Goal: Task Accomplishment & Management: Manage account settings

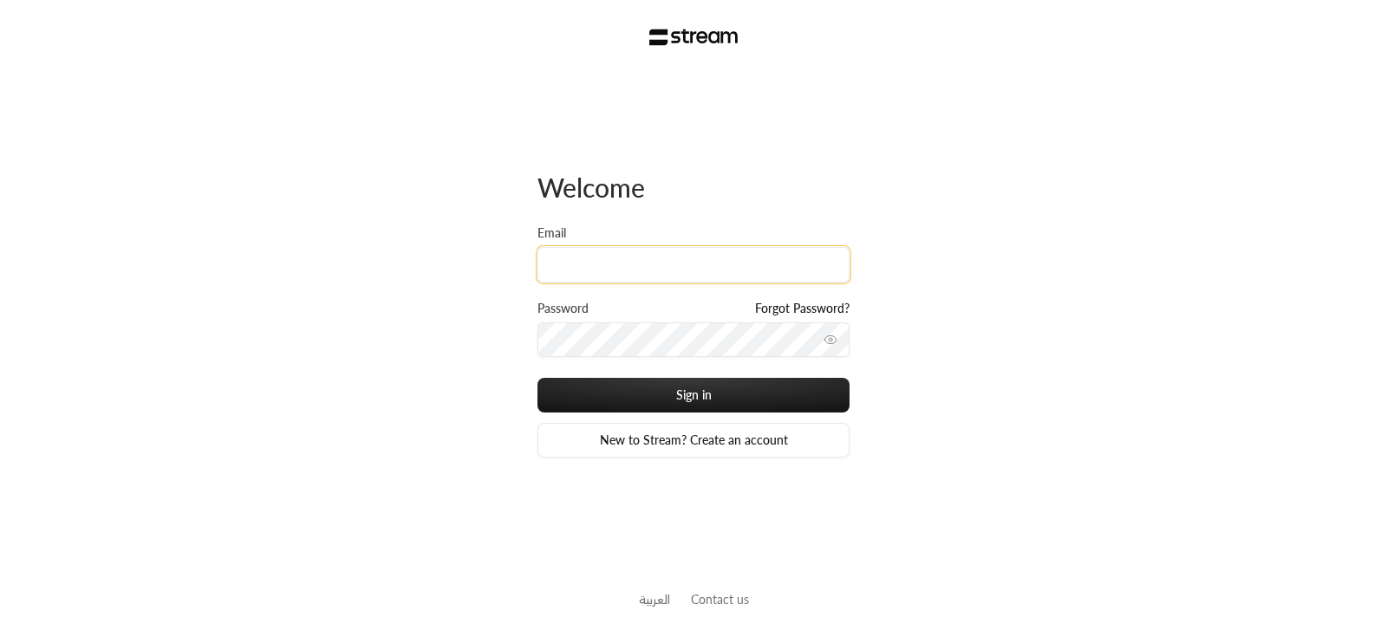
type input "[EMAIL_ADDRESS][DOMAIN_NAME]"
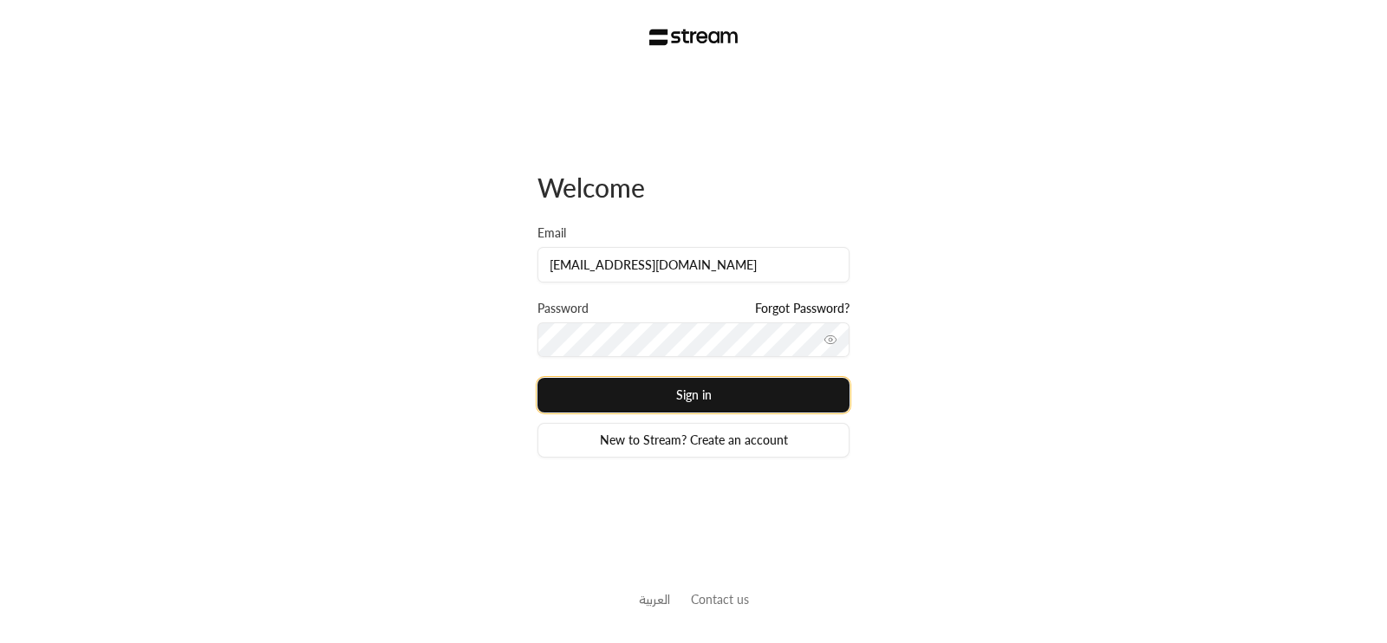
click at [645, 383] on button "Sign in" at bounding box center [693, 395] width 312 height 35
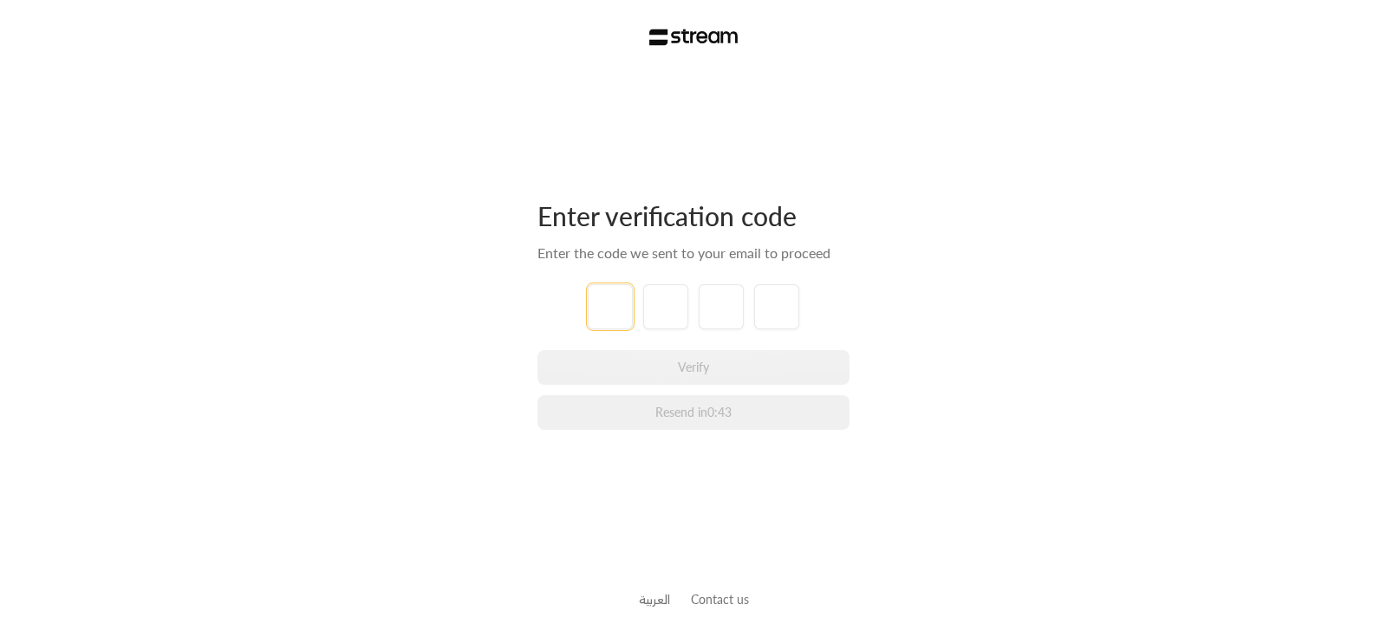
type input "3"
type input "6"
type input "8"
type input "9"
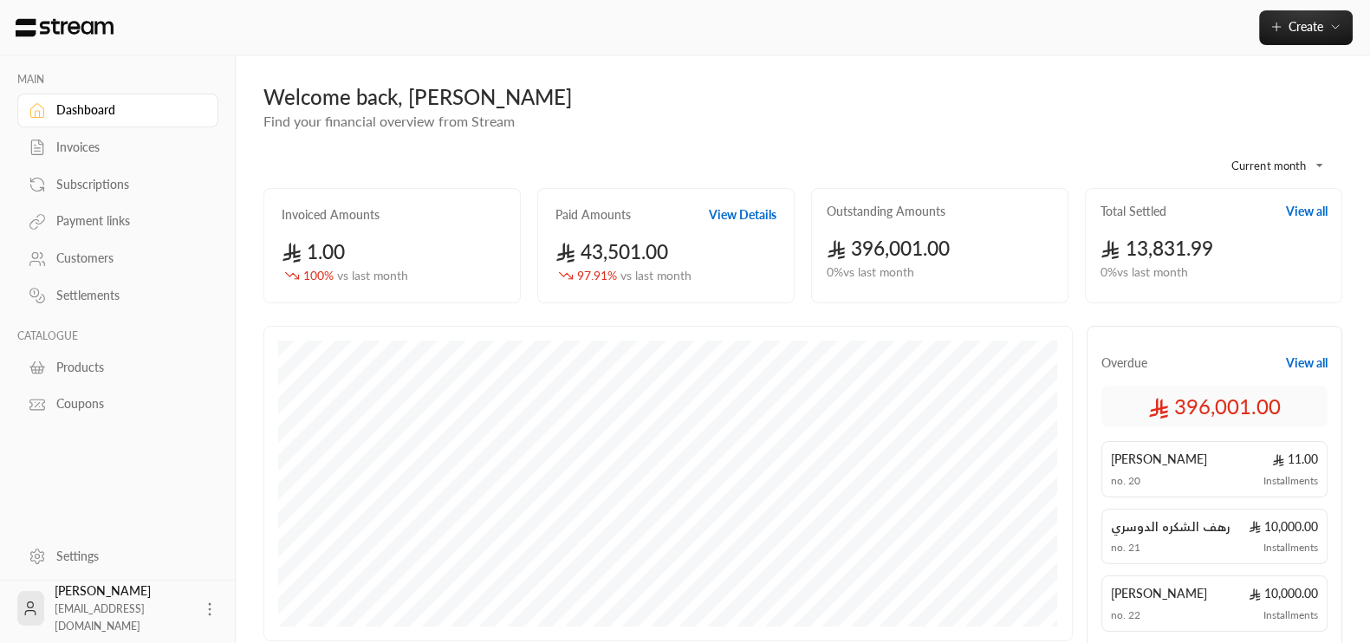
click at [1276, 164] on body "**********" at bounding box center [685, 321] width 1370 height 643
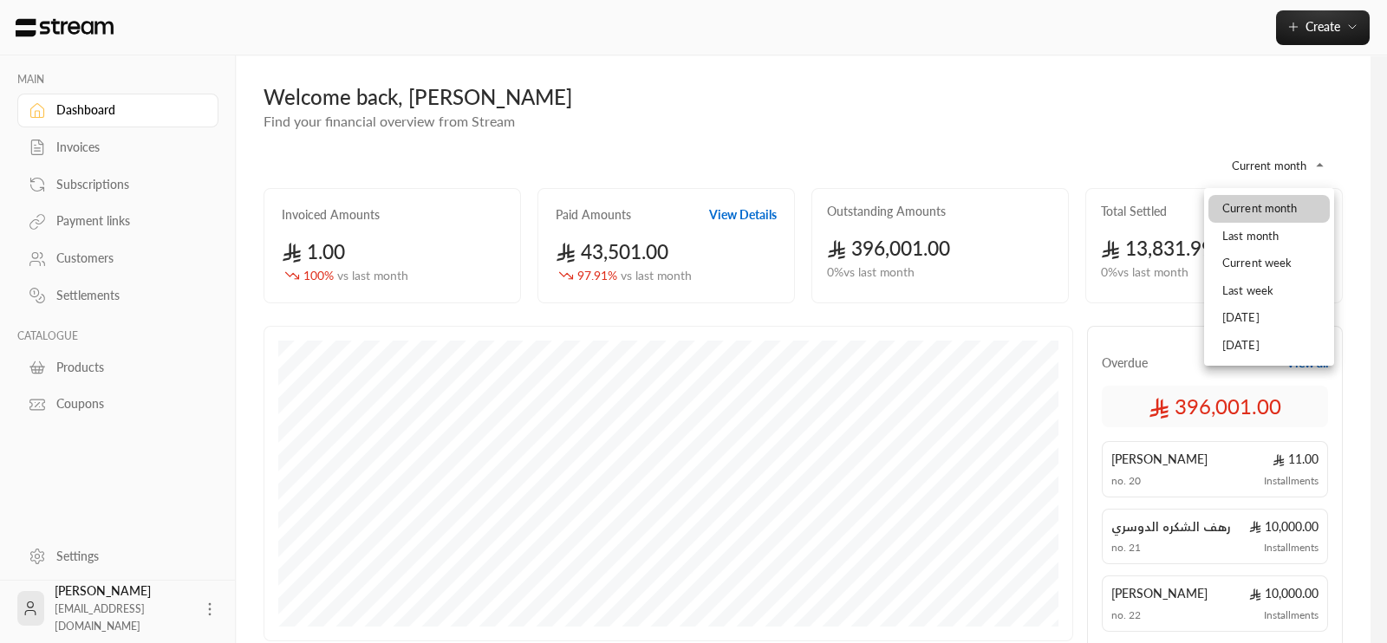
click at [1285, 260] on li "Current week" at bounding box center [1268, 264] width 121 height 28
type input "**********"
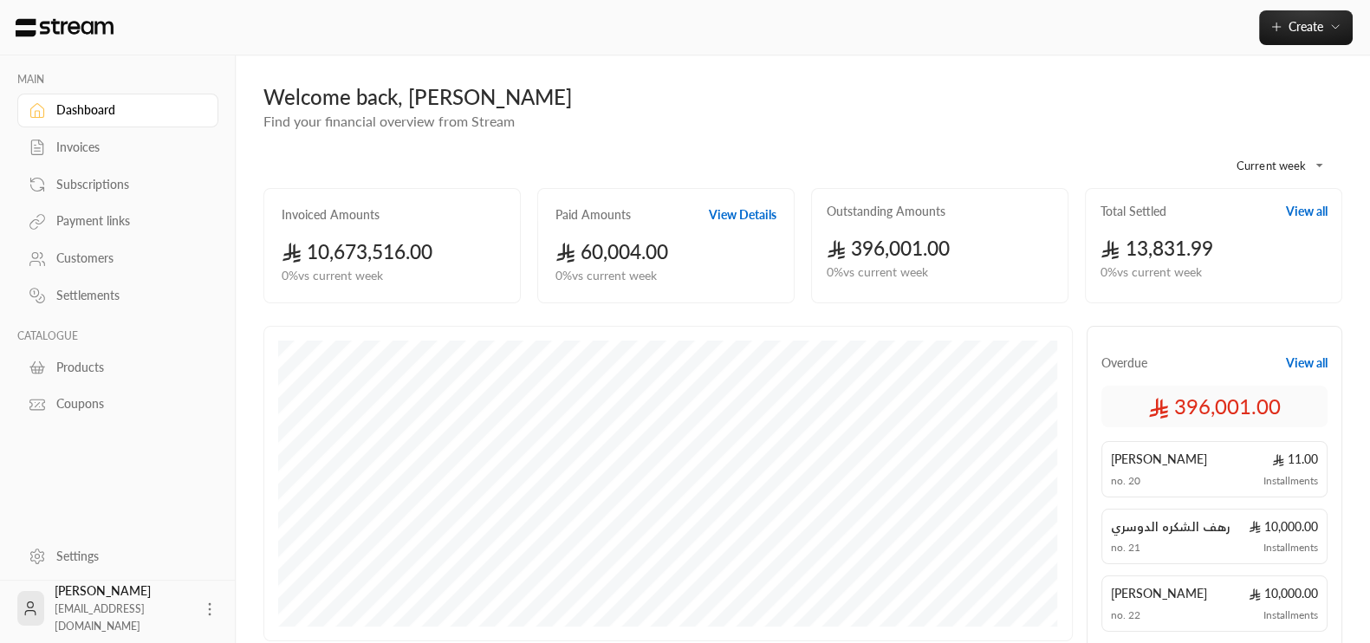
click at [678, 90] on div "Welcome back, [PERSON_NAME]" at bounding box center [802, 97] width 1079 height 28
click at [781, 146] on div "**********" at bounding box center [802, 160] width 1079 height 56
click at [1131, 139] on div "**********" at bounding box center [802, 160] width 1079 height 56
click at [1339, 36] on button "Create" at bounding box center [1306, 27] width 94 height 35
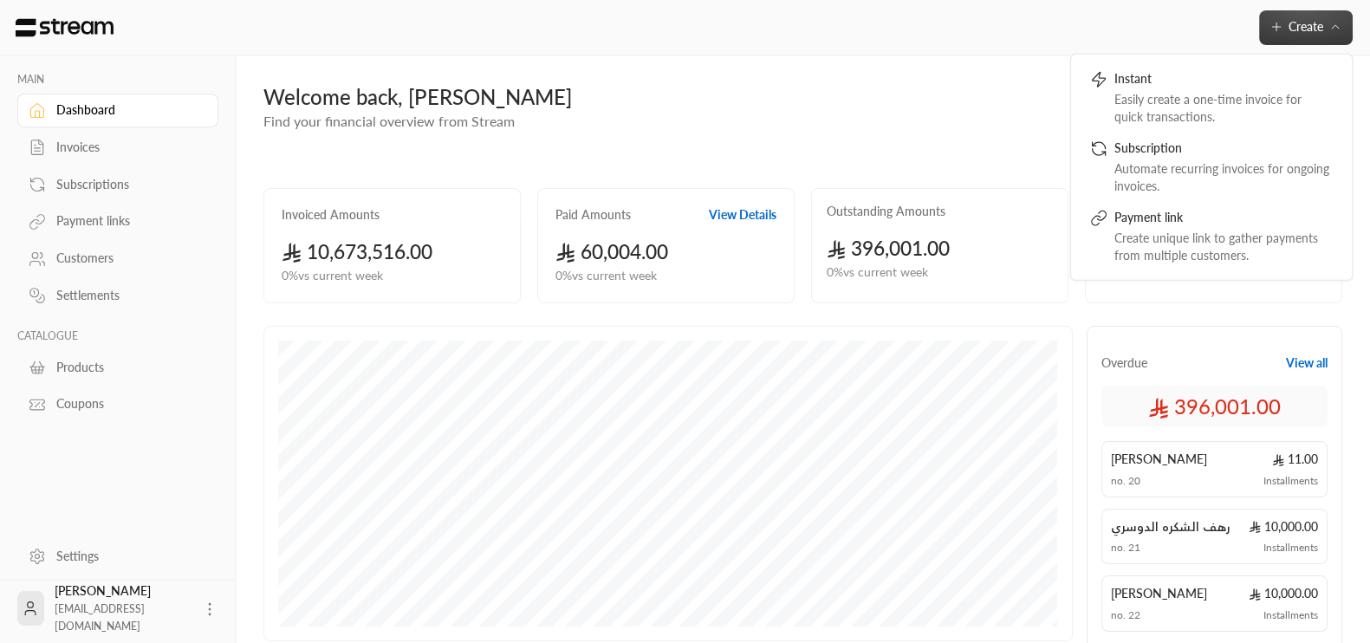
click at [949, 114] on div "Welcome back, [PERSON_NAME] Find your financial overview from Stream" at bounding box center [803, 107] width 1096 height 49
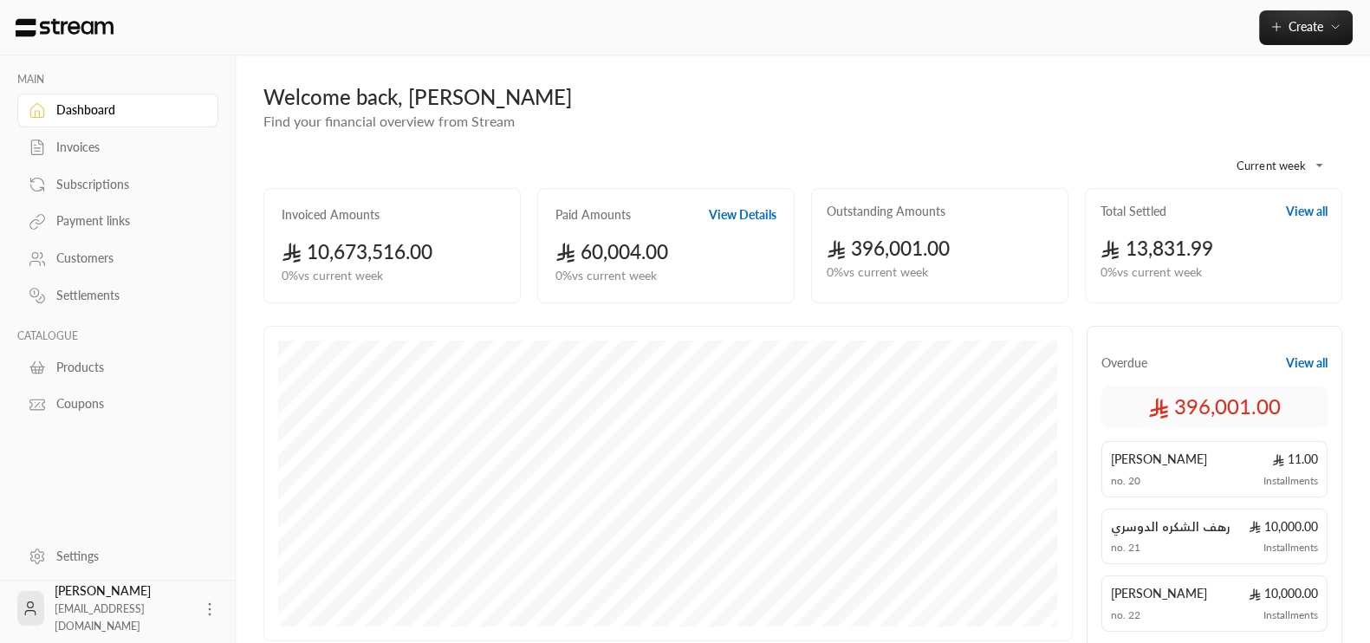
click at [201, 613] on icon at bounding box center [209, 609] width 17 height 17
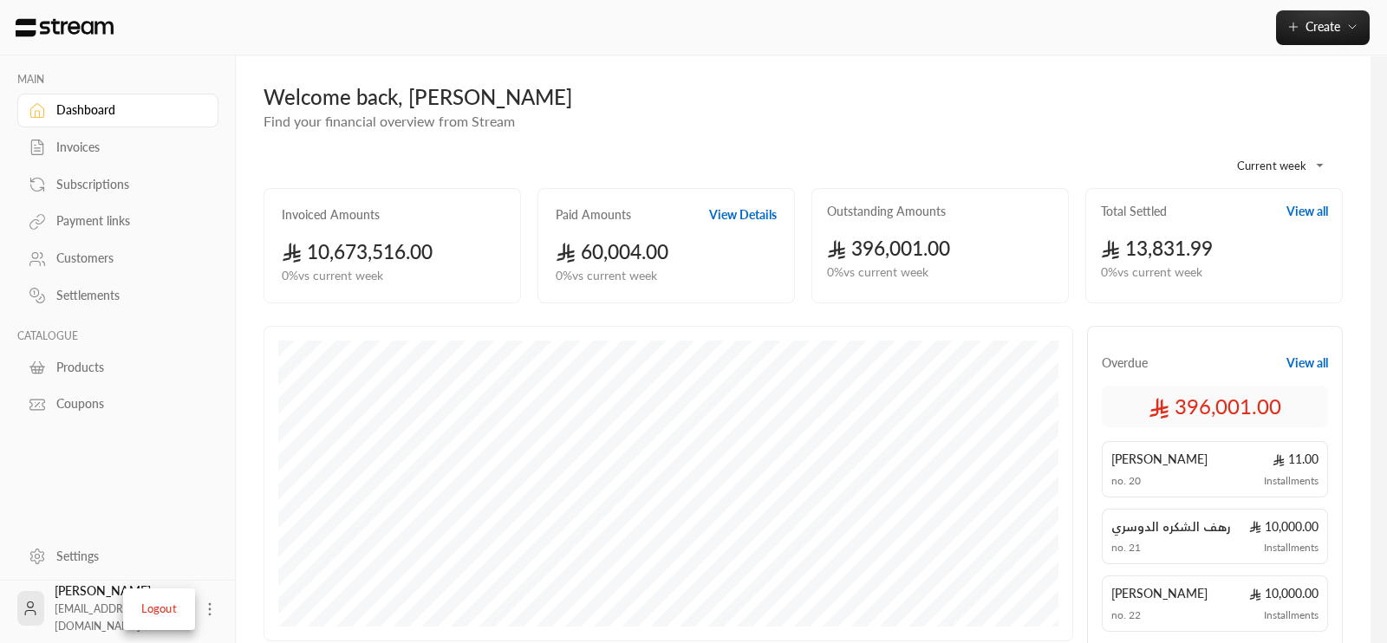
click at [161, 465] on div at bounding box center [693, 321] width 1387 height 643
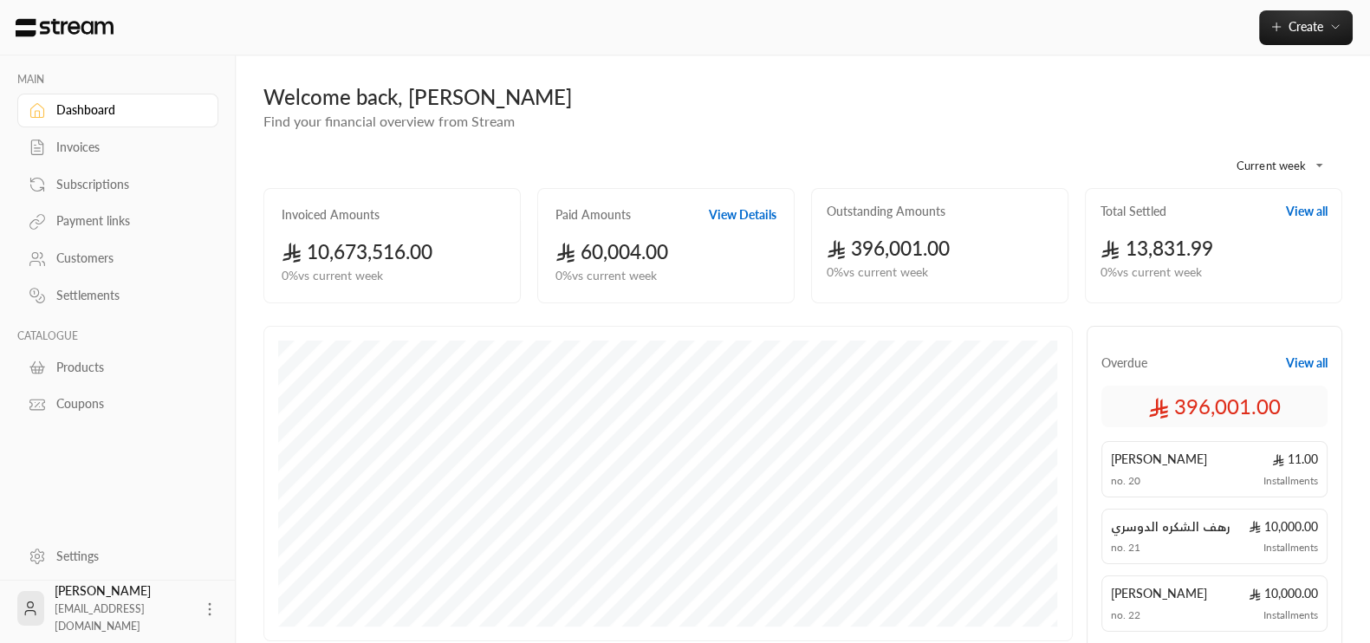
click at [65, 535] on div "Settings [PERSON_NAME] [EMAIL_ADDRESS][DOMAIN_NAME]" at bounding box center [118, 586] width 236 height 113
click at [69, 543] on link "Settings" at bounding box center [117, 556] width 201 height 34
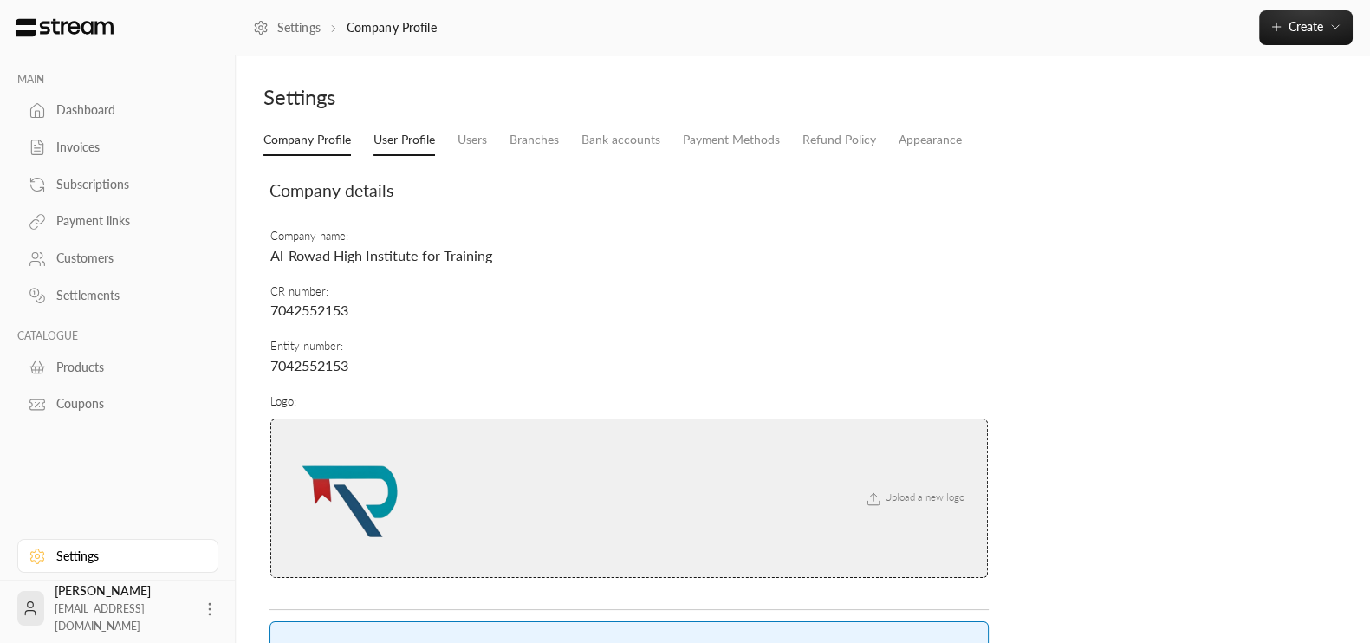
click at [400, 143] on link "User Profile" at bounding box center [405, 140] width 62 height 31
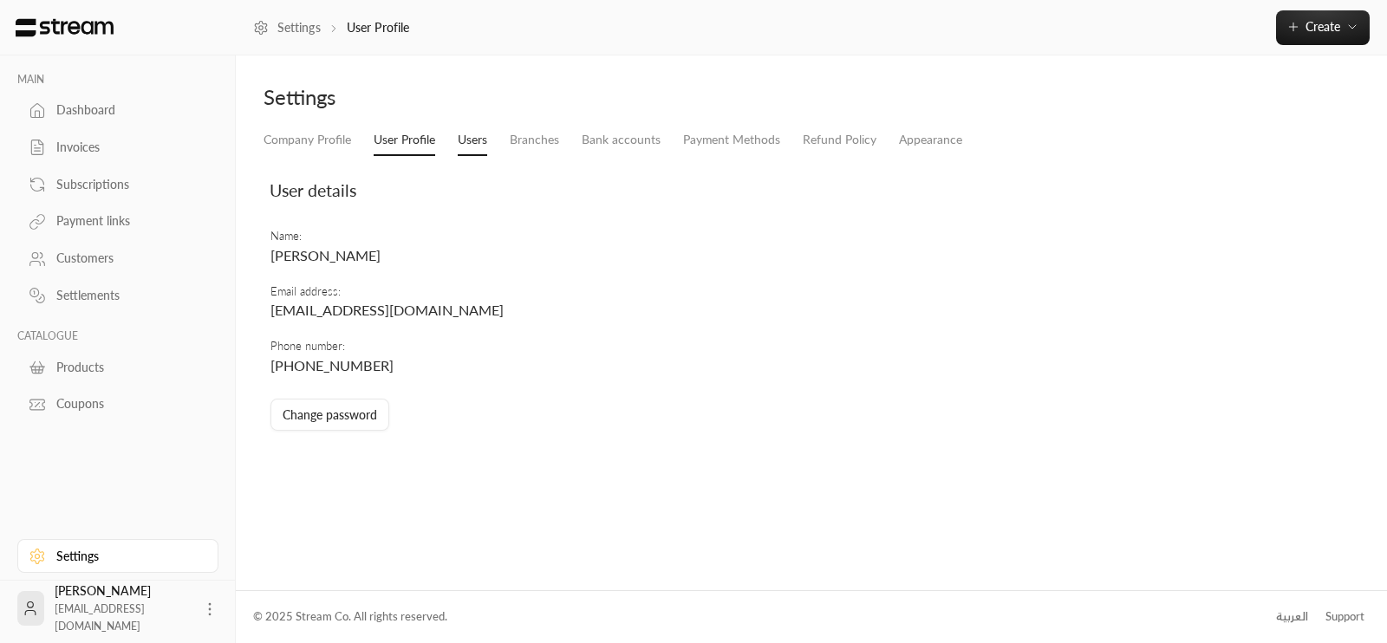
click at [480, 149] on link "Users" at bounding box center [472, 140] width 29 height 31
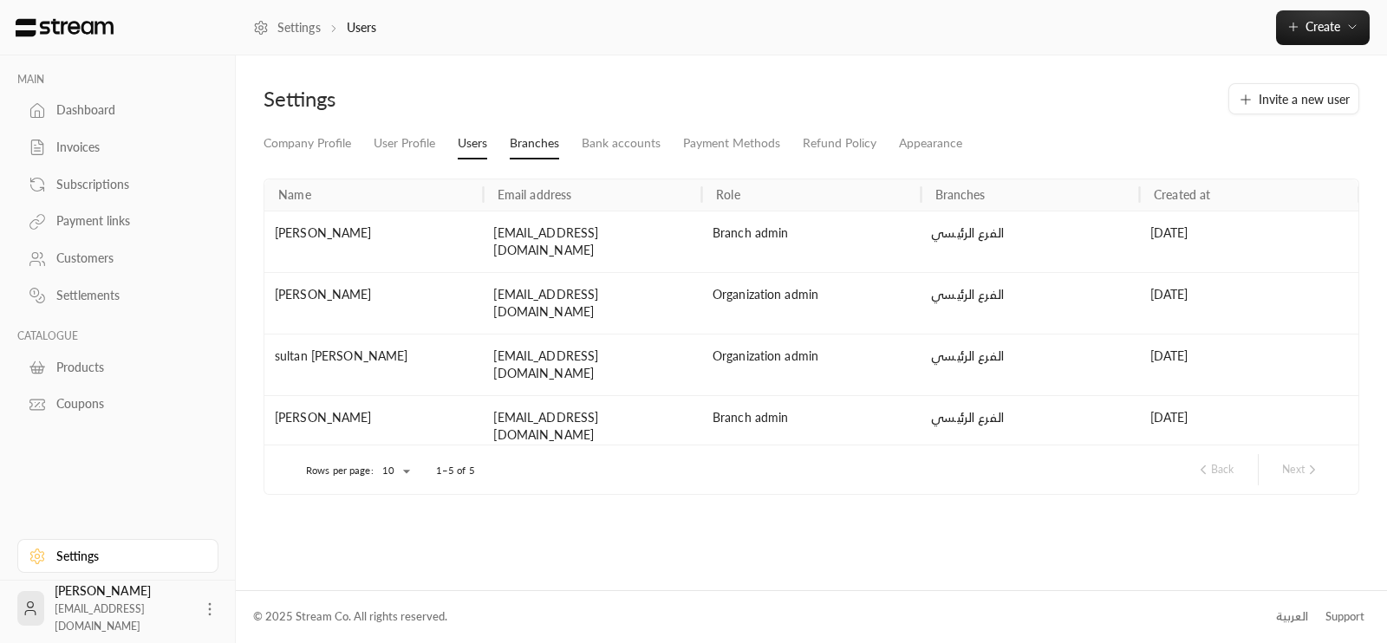
click at [532, 148] on link "Branches" at bounding box center [534, 143] width 49 height 31
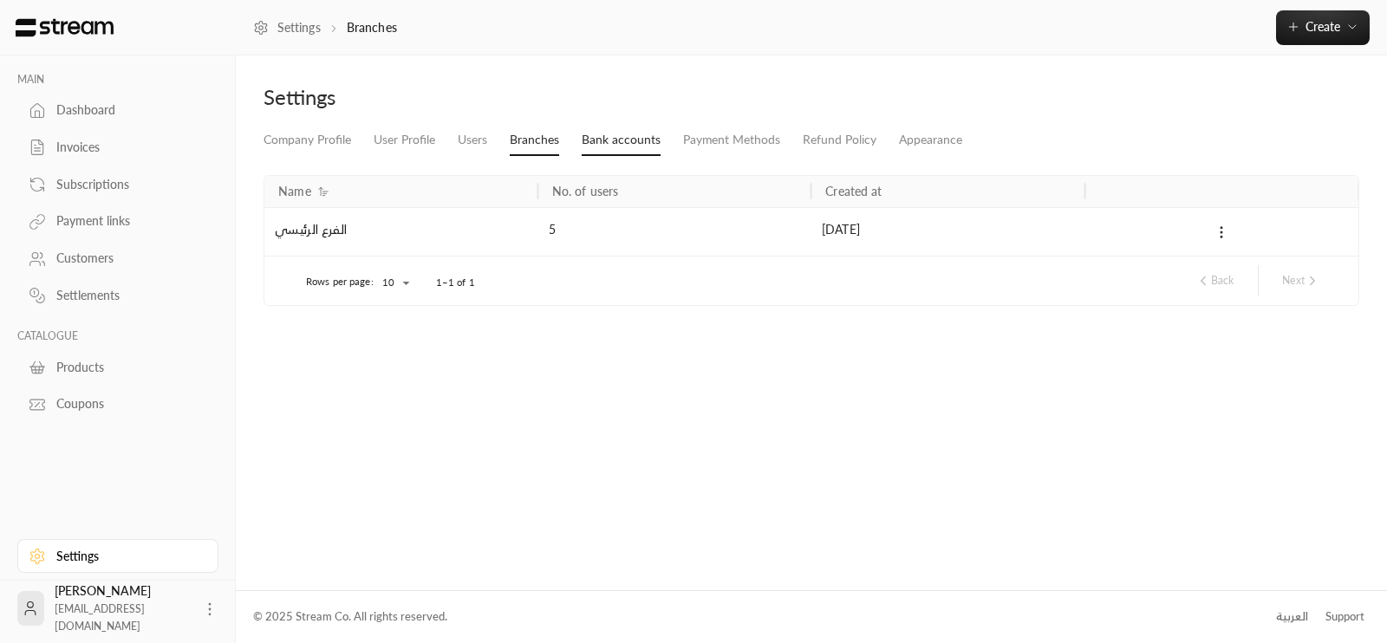
click at [615, 146] on link "Bank accounts" at bounding box center [621, 140] width 79 height 31
click at [1270, 226] on div at bounding box center [1267, 233] width 161 height 51
click at [829, 340] on div "Settings Company Profile User Profile Users Branches Bank accounts Payment Meth…" at bounding box center [811, 322] width 1151 height 534
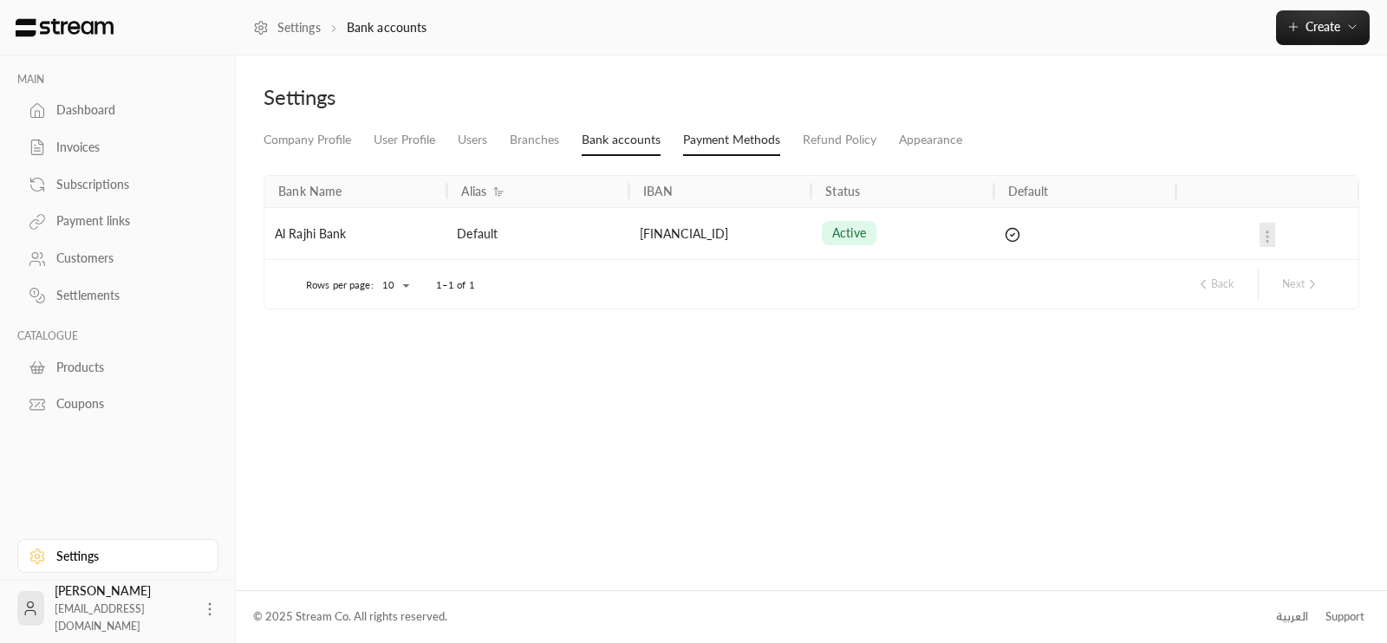
click at [725, 146] on link "Payment Methods" at bounding box center [731, 140] width 97 height 31
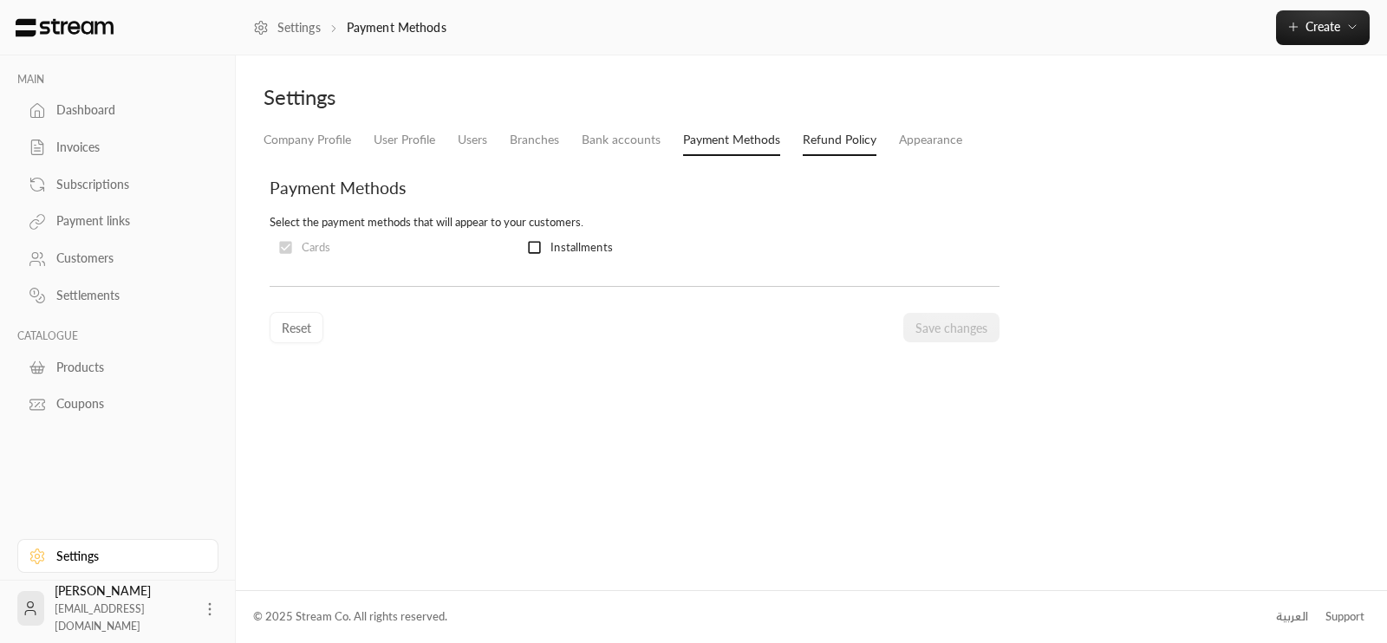
click at [803, 128] on link "Refund Policy" at bounding box center [840, 140] width 74 height 31
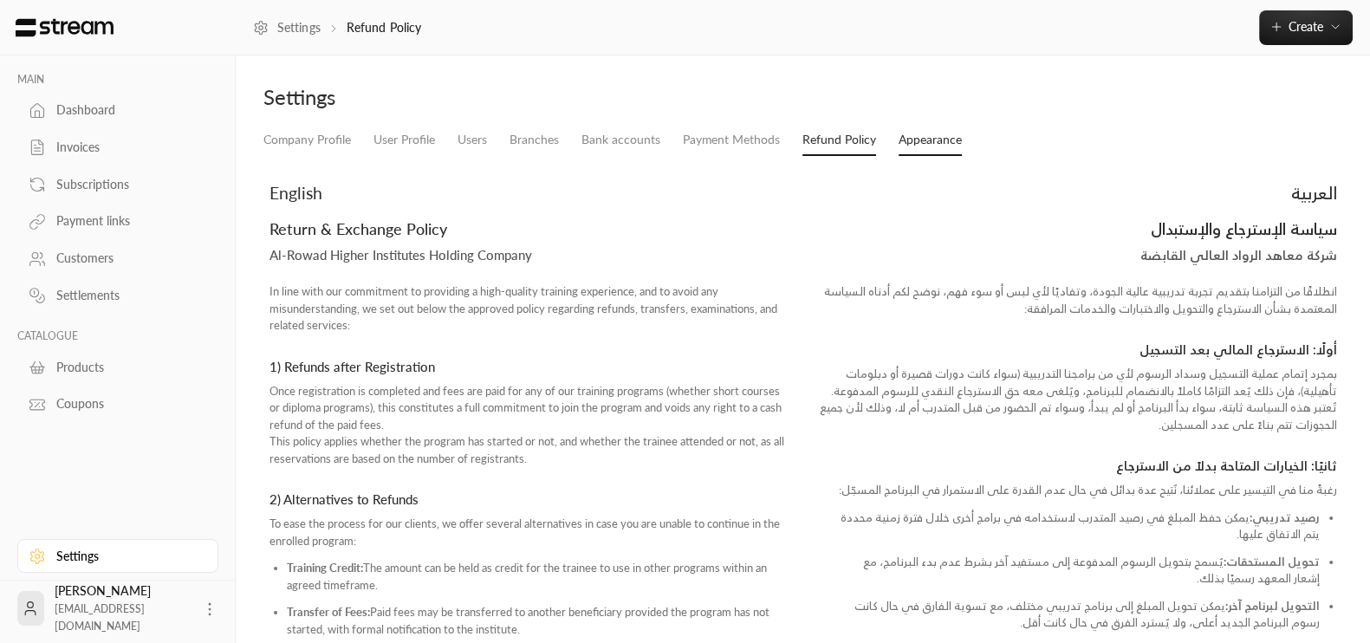
click at [938, 139] on link "Appearance" at bounding box center [930, 140] width 63 height 31
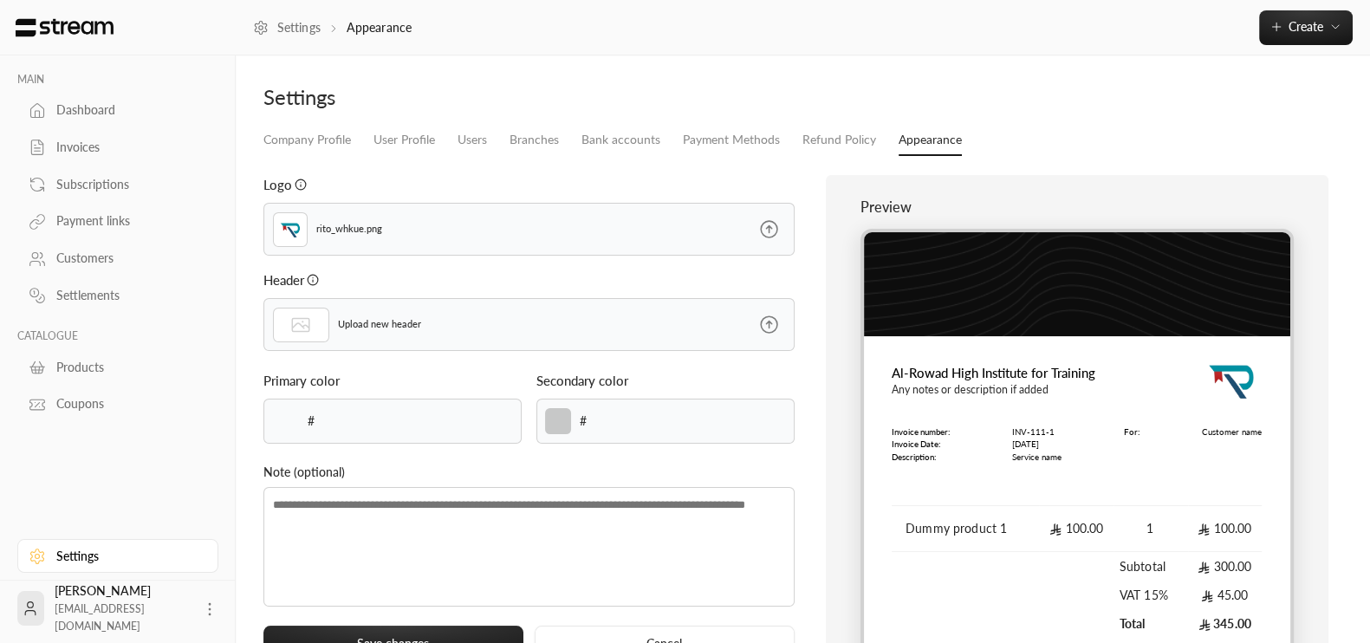
type input "******"
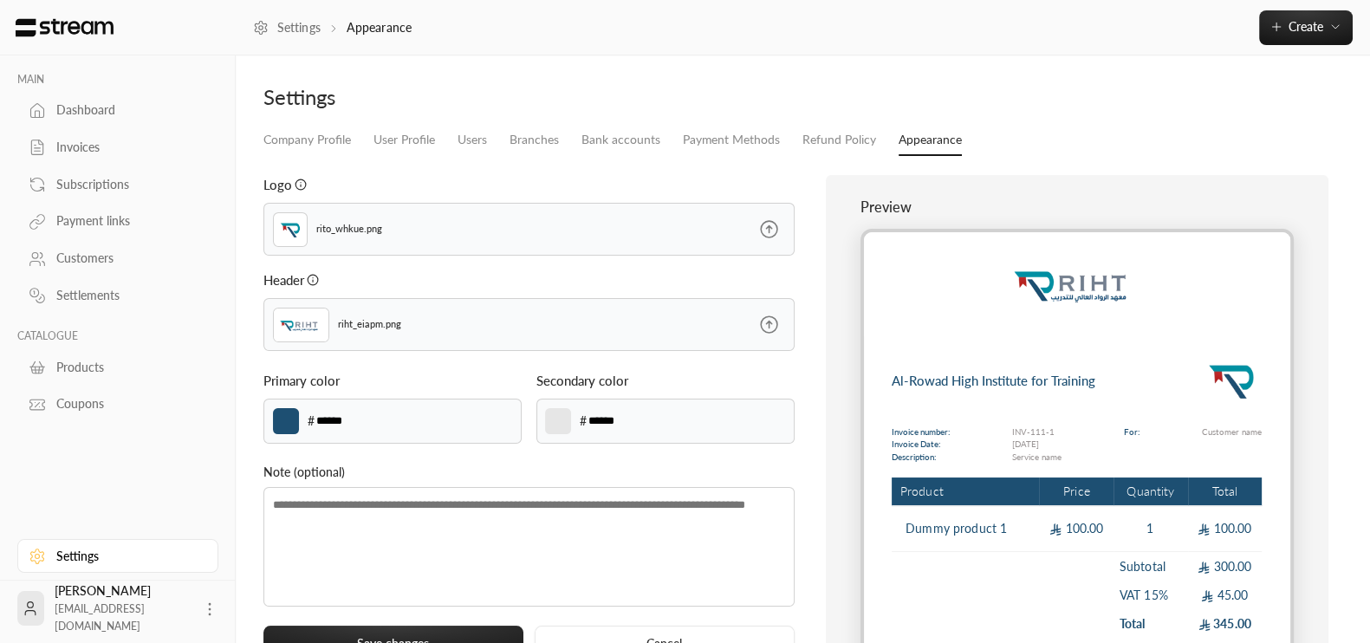
click at [80, 119] on link "Dashboard" at bounding box center [117, 111] width 201 height 34
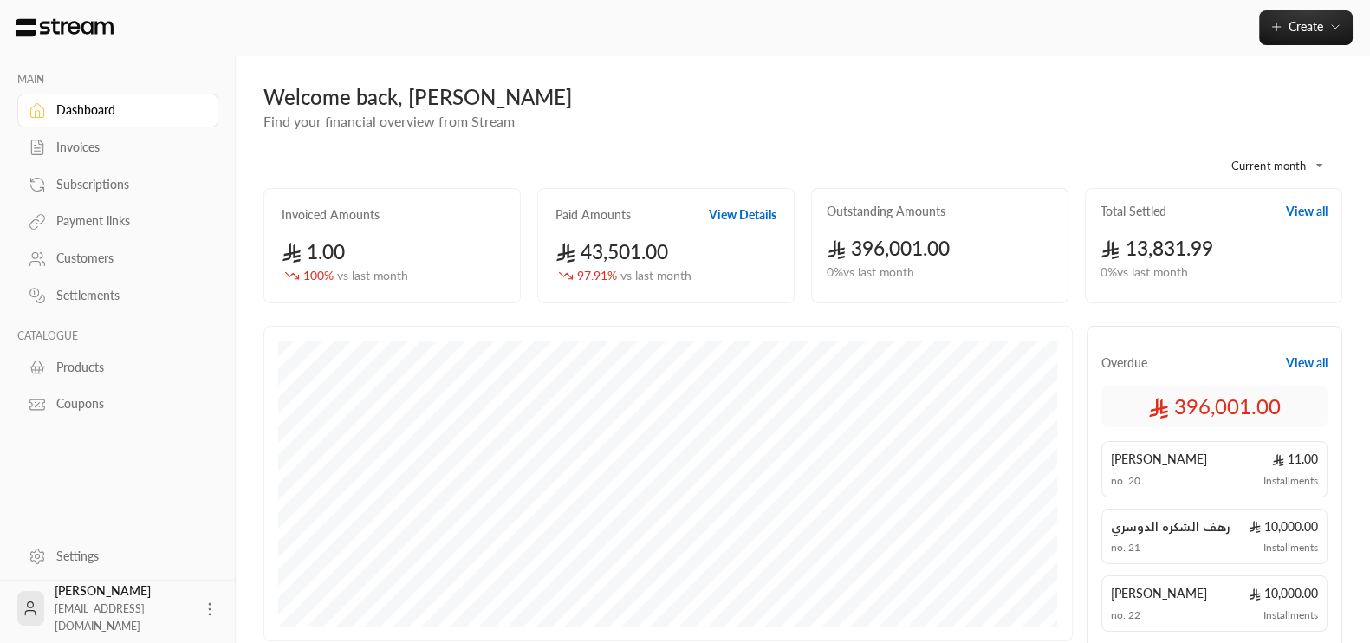
click at [201, 608] on icon at bounding box center [209, 609] width 17 height 17
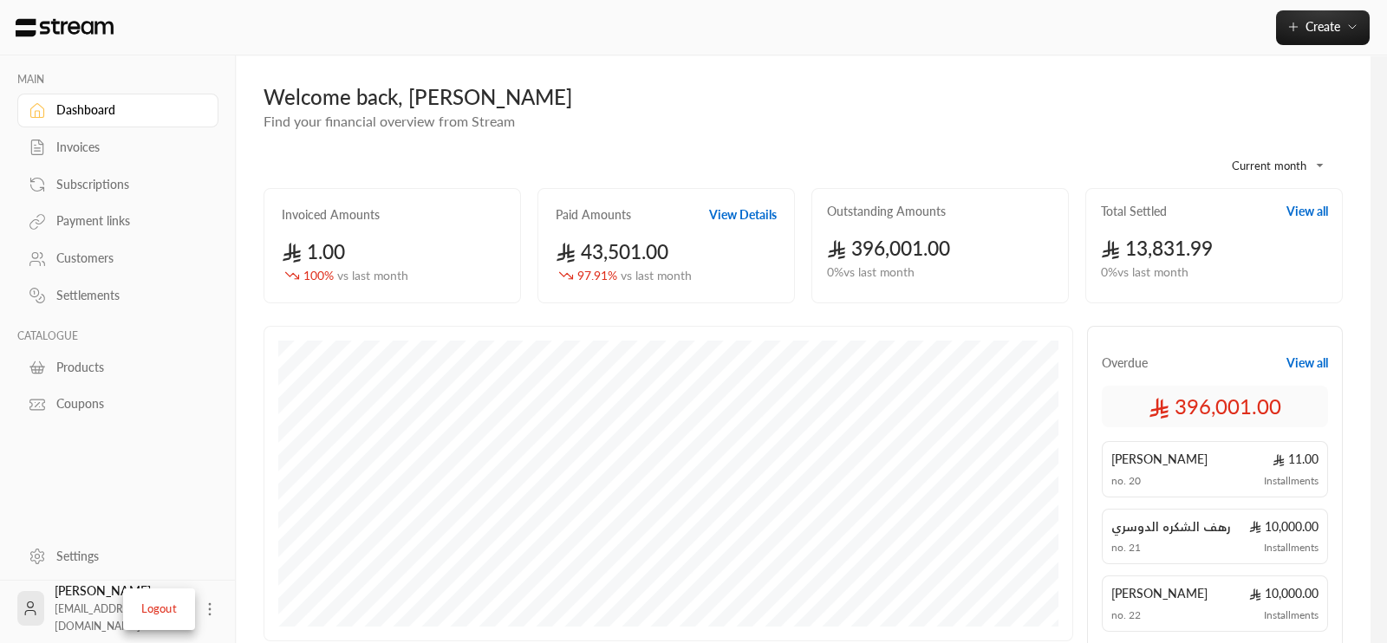
click at [215, 535] on div at bounding box center [693, 321] width 1387 height 643
